Goal: Entertainment & Leisure: Consume media (video, audio)

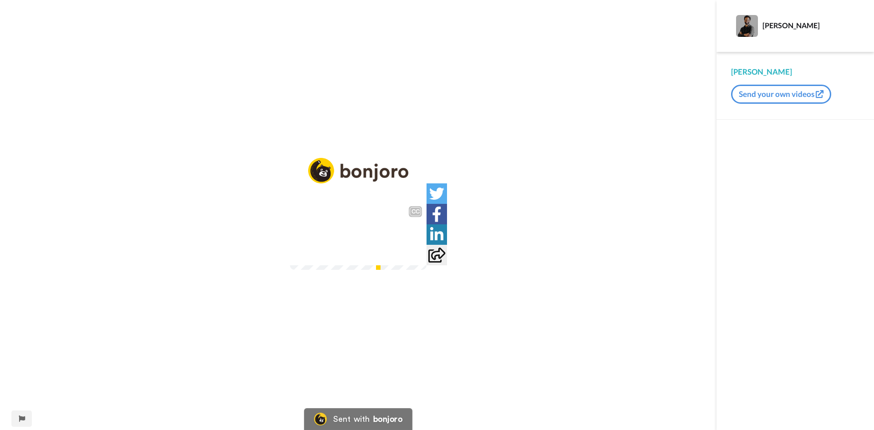
click at [419, 258] on img at bounding box center [414, 253] width 10 height 10
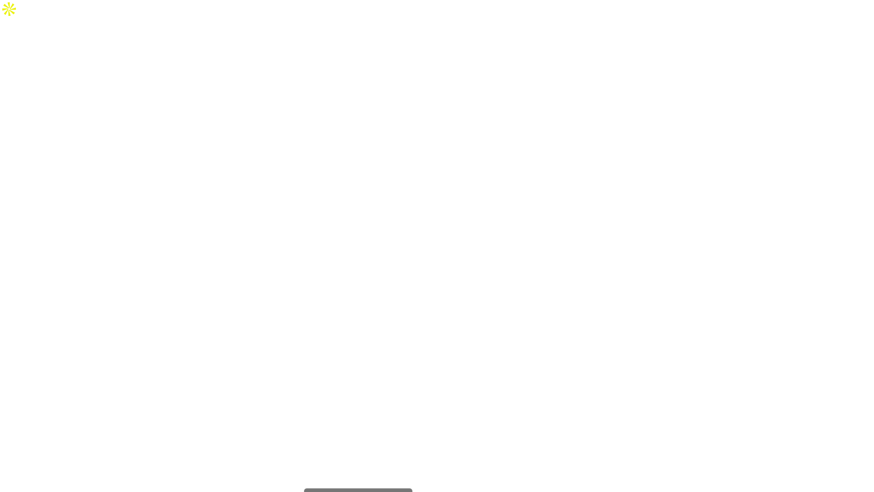
click at [384, 218] on video at bounding box center [437, 264] width 874 height 492
click at [396, 199] on video at bounding box center [437, 264] width 874 height 492
click at [410, 215] on video at bounding box center [437, 264] width 874 height 492
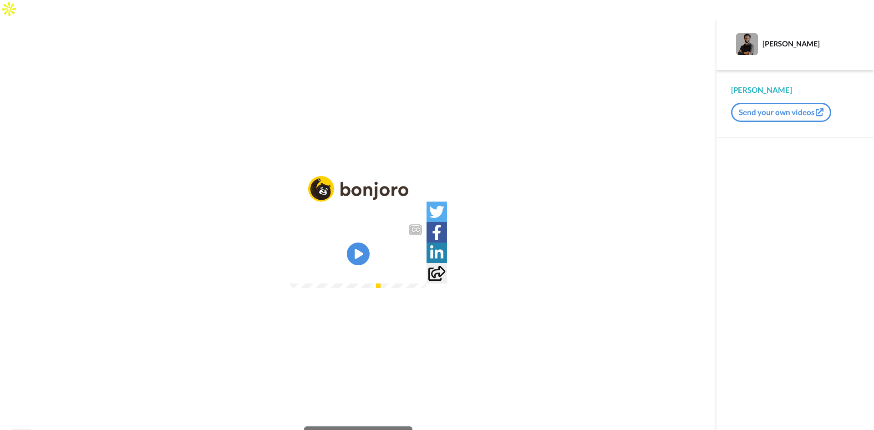
click at [419, 276] on img at bounding box center [414, 271] width 10 height 10
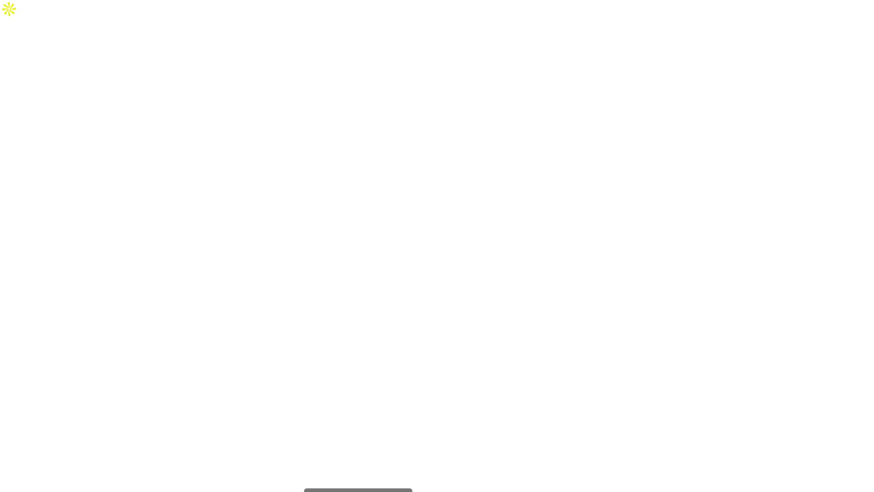
click at [434, 231] on video at bounding box center [437, 264] width 874 height 492
click at [437, 234] on video at bounding box center [437, 264] width 874 height 492
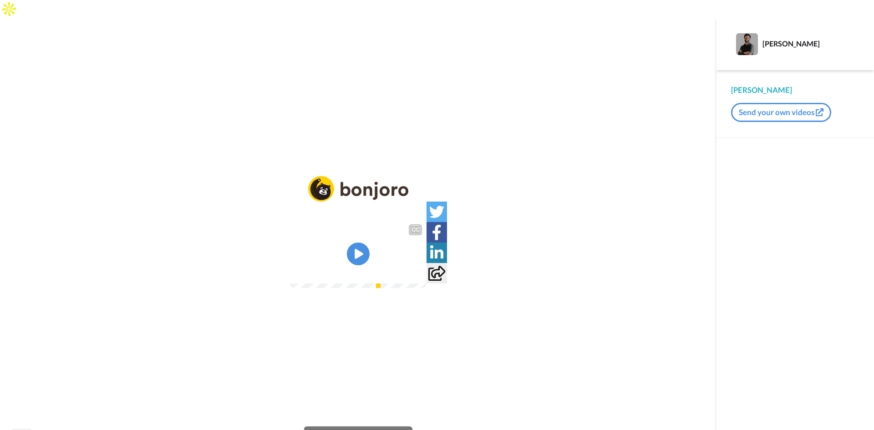
click at [367, 220] on video at bounding box center [358, 254] width 137 height 68
click at [419, 276] on img at bounding box center [414, 271] width 10 height 10
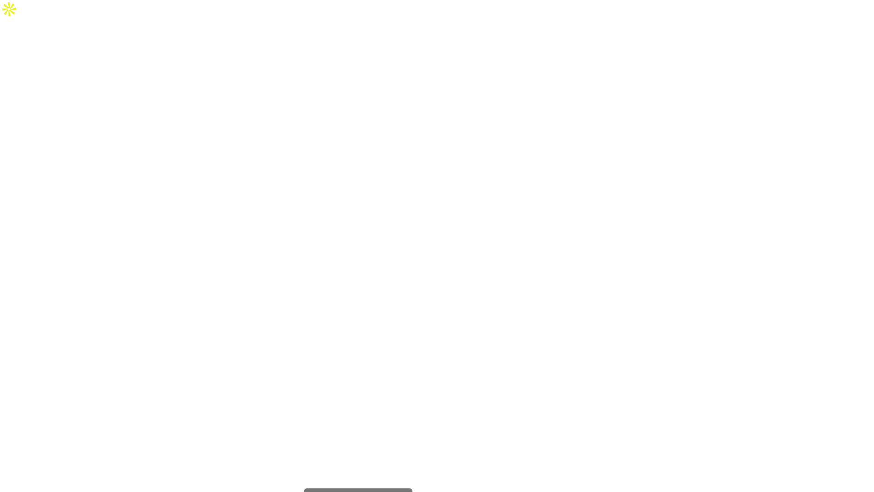
click at [503, 239] on video at bounding box center [437, 264] width 874 height 492
click at [455, 257] on video at bounding box center [437, 264] width 874 height 492
click at [588, 240] on video at bounding box center [437, 264] width 874 height 492
click at [463, 230] on video at bounding box center [437, 264] width 874 height 492
click at [475, 229] on video at bounding box center [437, 264] width 874 height 492
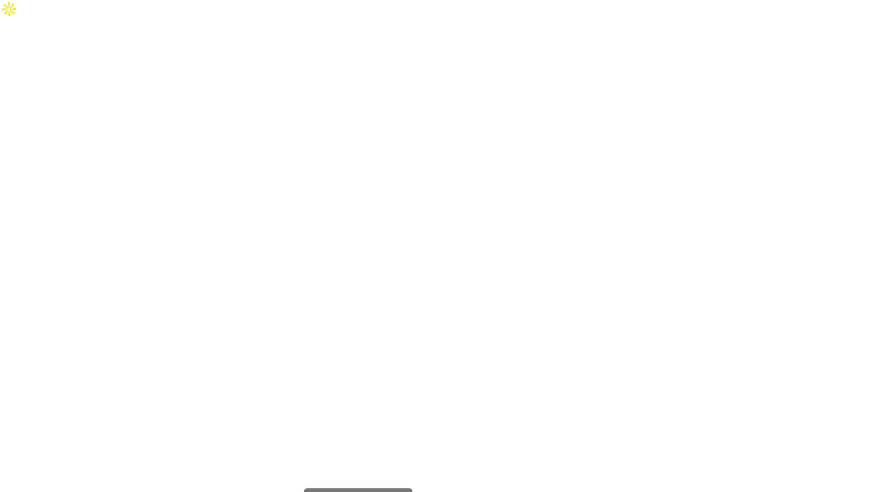
click at [475, 229] on video at bounding box center [437, 264] width 874 height 492
click at [400, 240] on video at bounding box center [437, 264] width 874 height 492
click at [560, 219] on video at bounding box center [437, 264] width 874 height 492
click at [507, 262] on video at bounding box center [437, 264] width 874 height 492
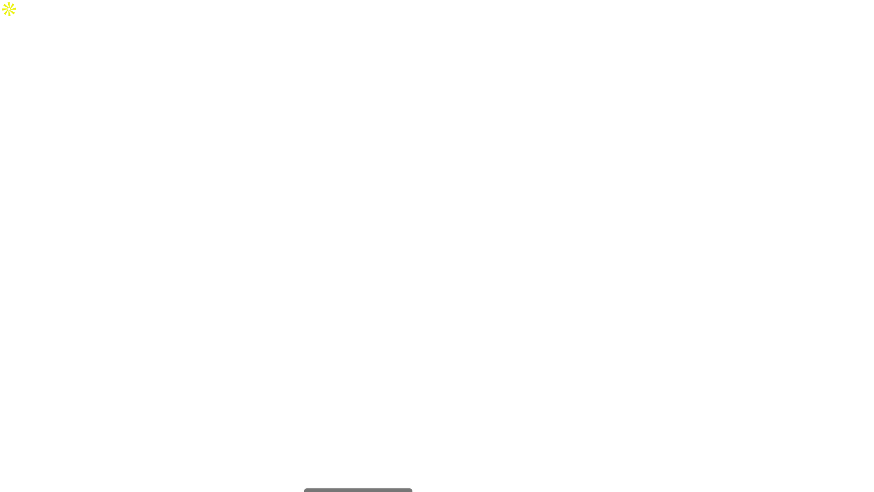
click at [509, 261] on video at bounding box center [437, 264] width 874 height 492
click at [772, 142] on video at bounding box center [437, 264] width 874 height 492
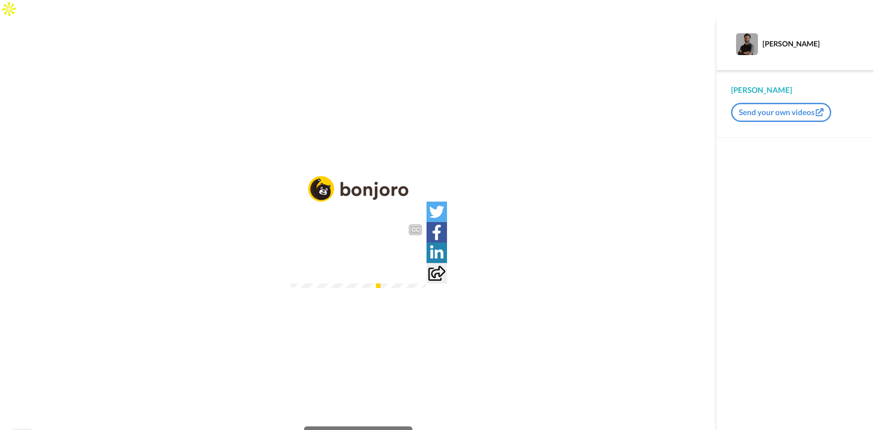
click at [427, 220] on video at bounding box center [358, 254] width 137 height 68
drag, startPoint x: 366, startPoint y: 235, endPoint x: 421, endPoint y: 266, distance: 63.2
click at [373, 236] on div "CC Play/Pause Esse aqui é um exemplo do que a gente viu no estande do amigo, qu…" at bounding box center [358, 254] width 137 height 68
click at [419, 276] on img at bounding box center [414, 271] width 10 height 10
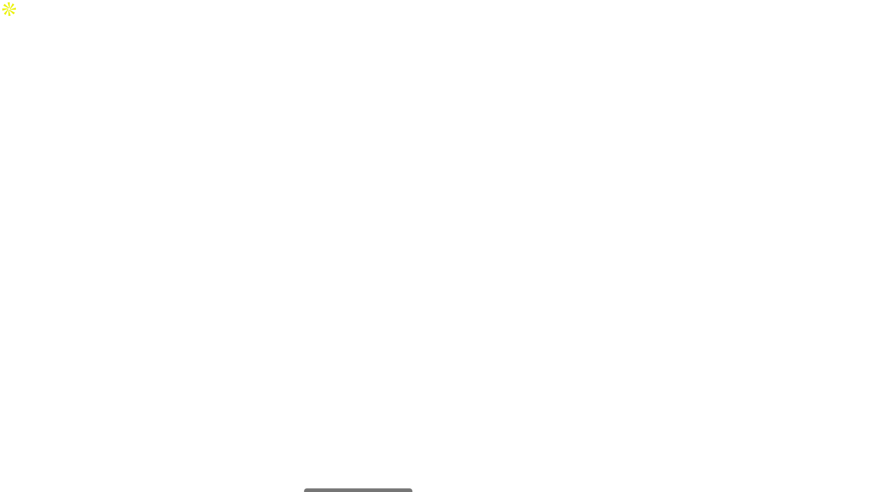
click at [767, 252] on video at bounding box center [437, 264] width 874 height 492
click at [511, 297] on video at bounding box center [437, 264] width 874 height 492
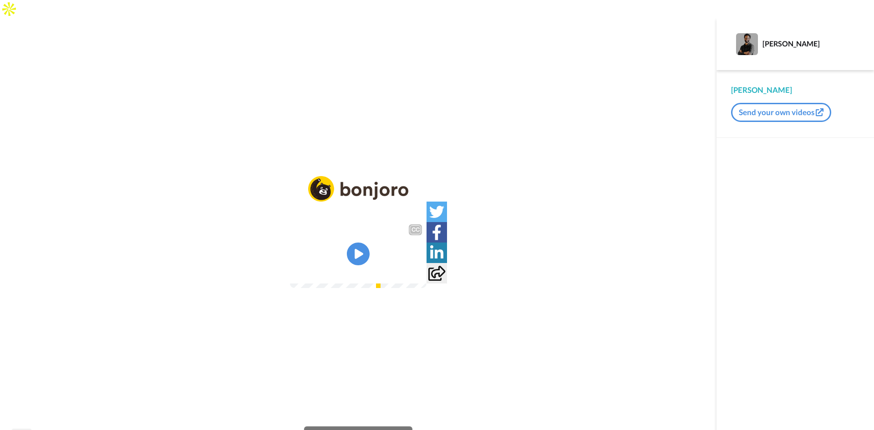
drag, startPoint x: 434, startPoint y: 225, endPoint x: 440, endPoint y: 228, distance: 6.1
click at [427, 224] on video at bounding box center [358, 254] width 137 height 68
click at [419, 276] on img at bounding box center [414, 271] width 10 height 10
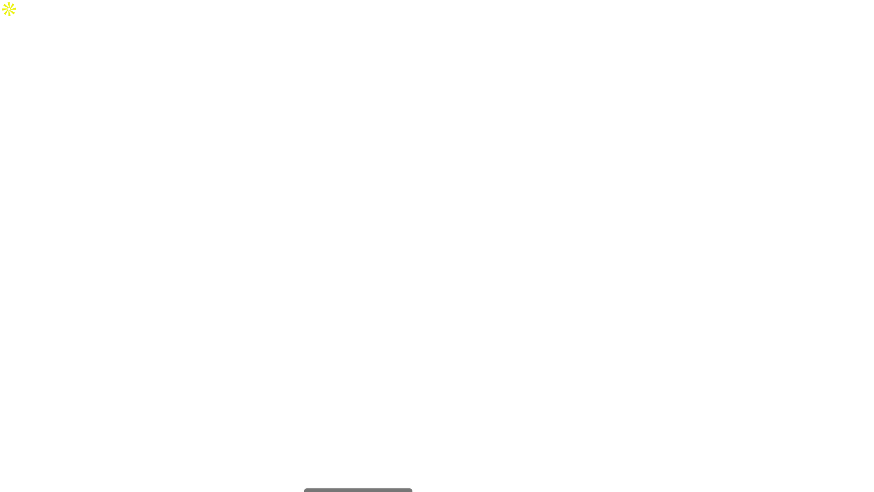
click at [622, 197] on video at bounding box center [437, 264] width 874 height 492
